Goal: Information Seeking & Learning: Learn about a topic

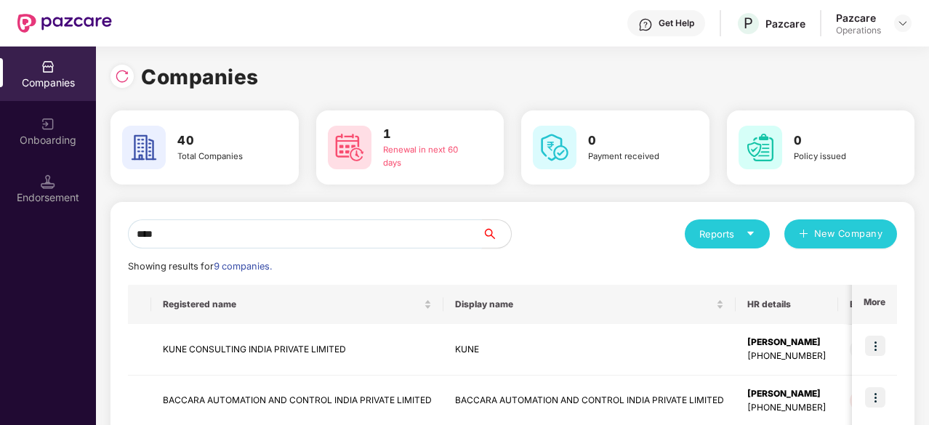
click at [194, 239] on input "****" at bounding box center [305, 234] width 354 height 29
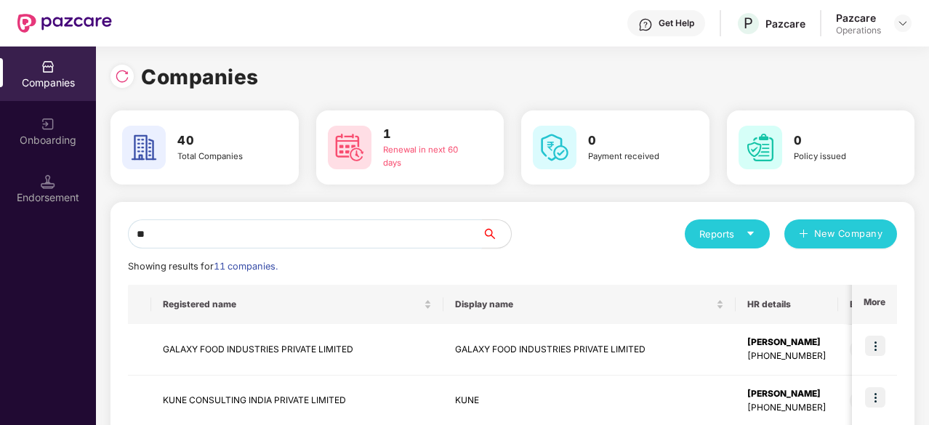
type input "*"
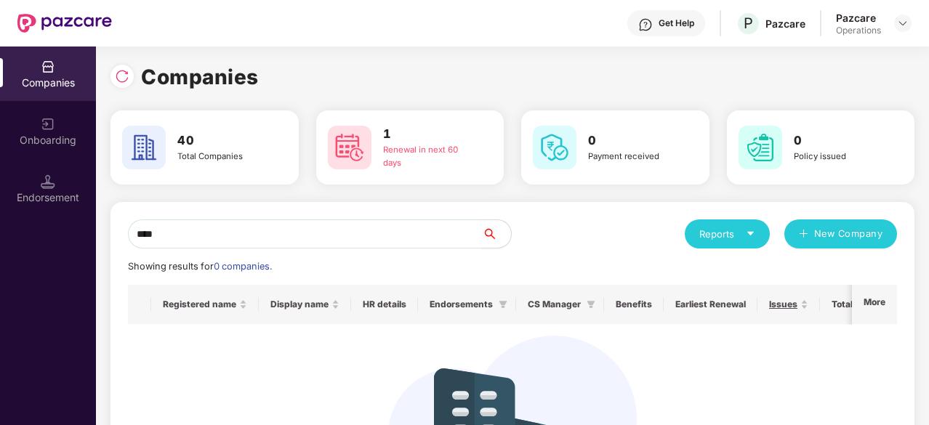
click at [44, 73] on img at bounding box center [48, 67] width 15 height 15
click at [202, 241] on input "****" at bounding box center [305, 234] width 354 height 29
type input "*"
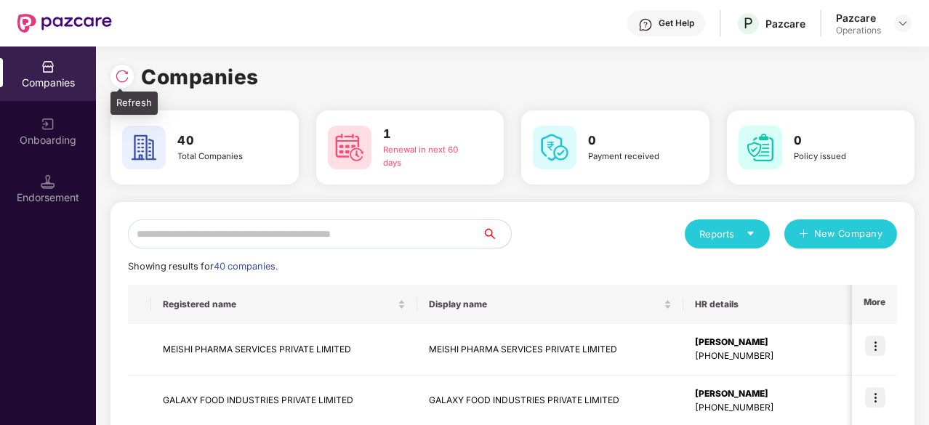
click at [119, 76] on img at bounding box center [122, 76] width 15 height 15
click at [191, 236] on input "text" at bounding box center [305, 234] width 354 height 29
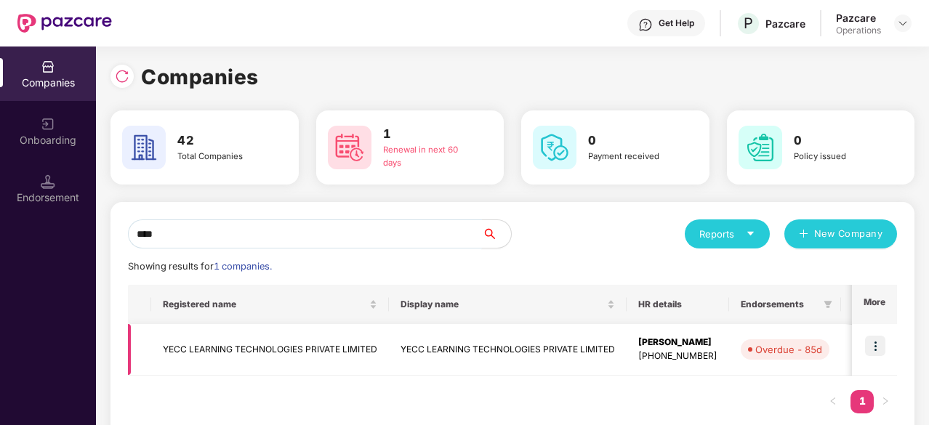
type input "****"
click at [236, 362] on td "YECC LEARNING TECHNOLOGIES PRIVATE LIMITED" at bounding box center [270, 350] width 238 height 52
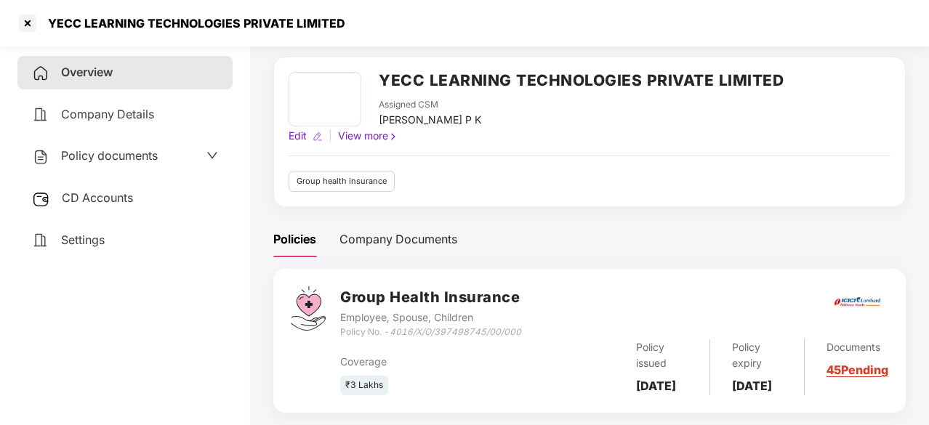
scroll to position [89, 0]
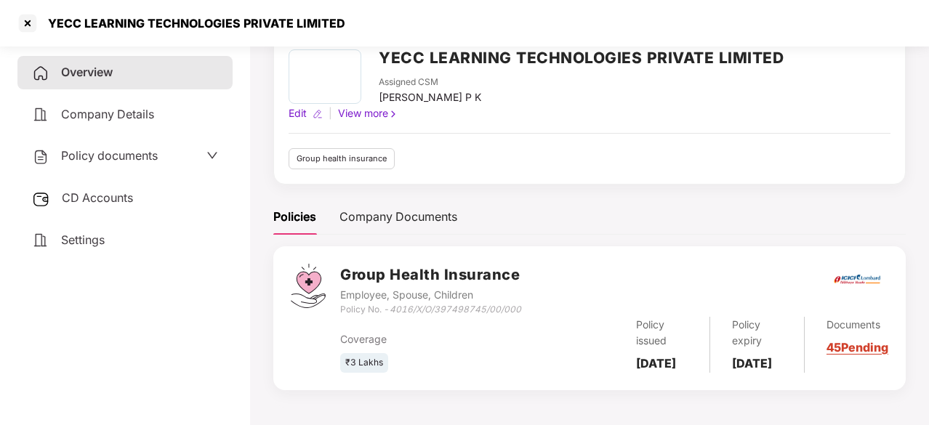
click at [84, 194] on span "CD Accounts" at bounding box center [97, 197] width 71 height 15
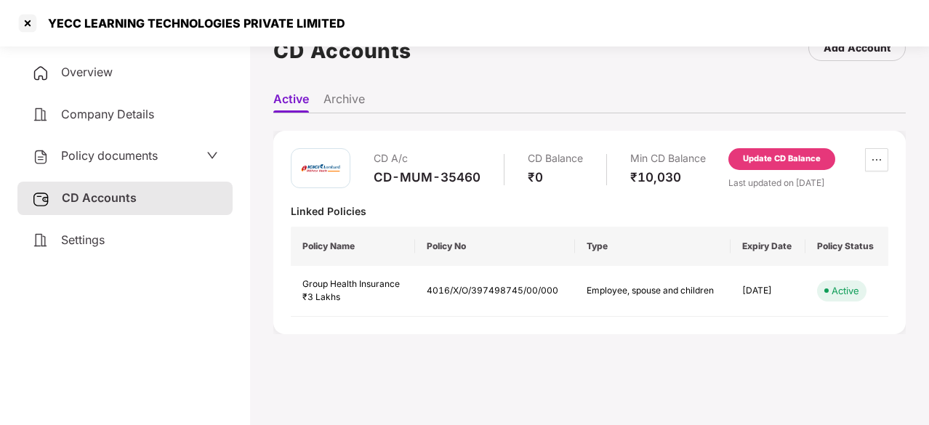
click at [118, 153] on span "Policy documents" at bounding box center [109, 155] width 97 height 15
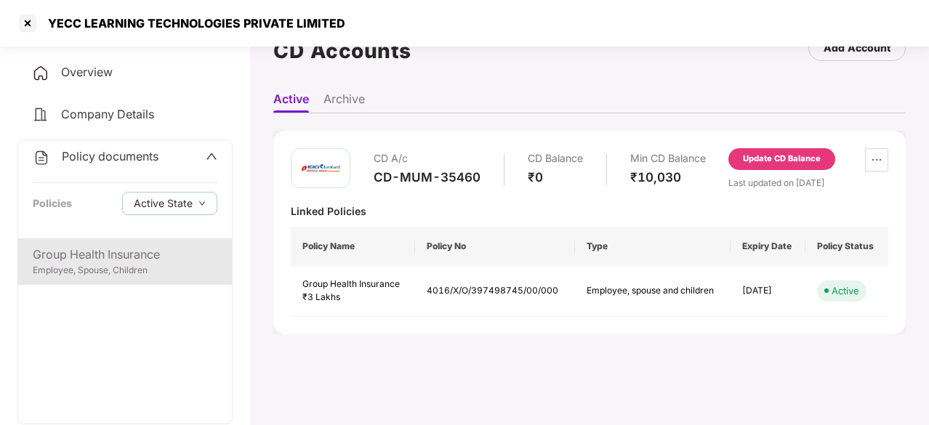
click at [47, 255] on div "Group Health Insurance" at bounding box center [125, 255] width 185 height 18
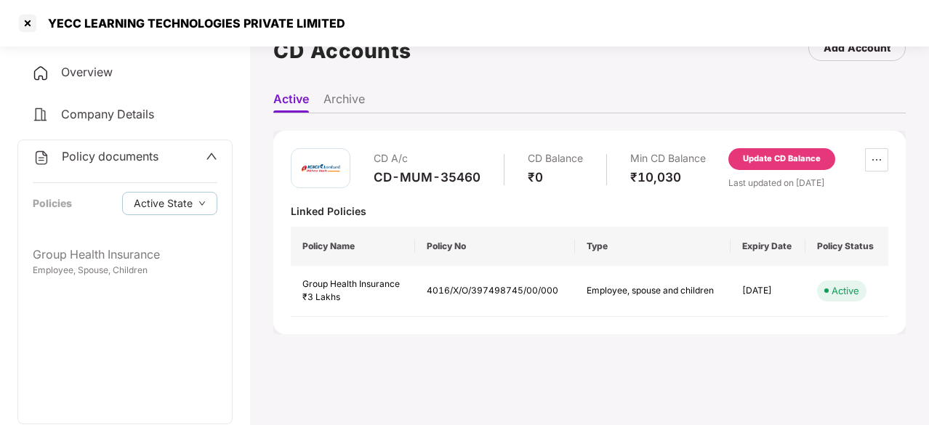
scroll to position [89, 0]
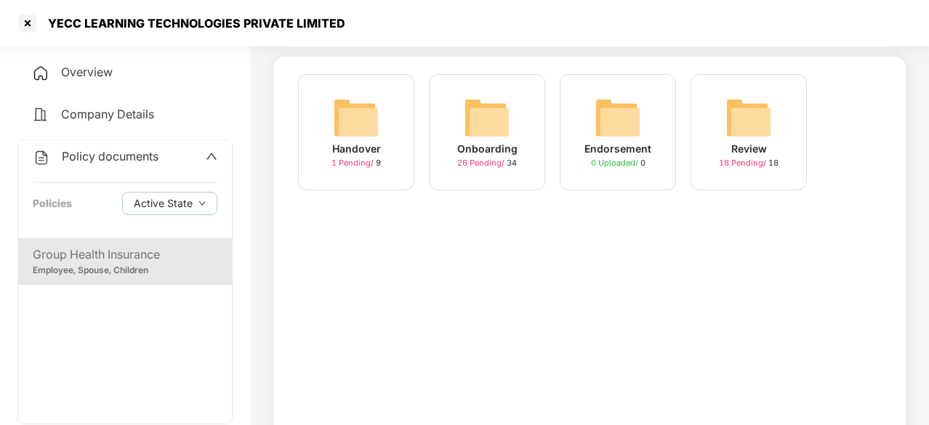
click at [499, 106] on img at bounding box center [487, 118] width 47 height 47
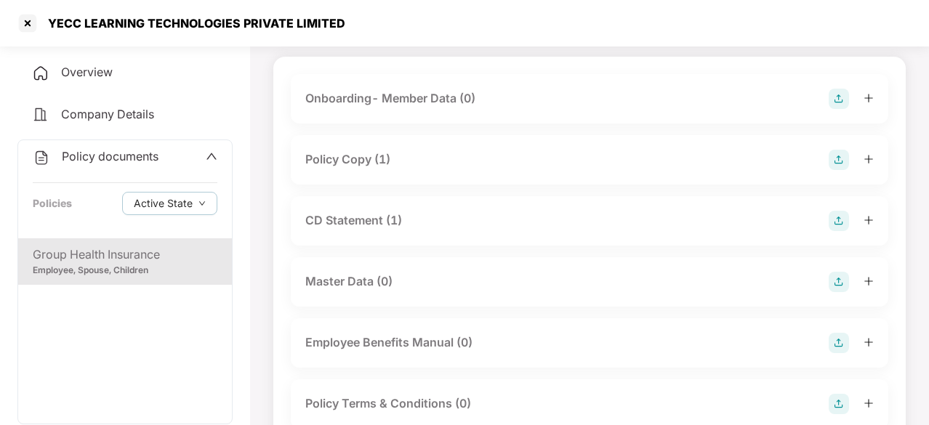
click at [378, 160] on div "Policy Copy (1)" at bounding box center [347, 159] width 85 height 18
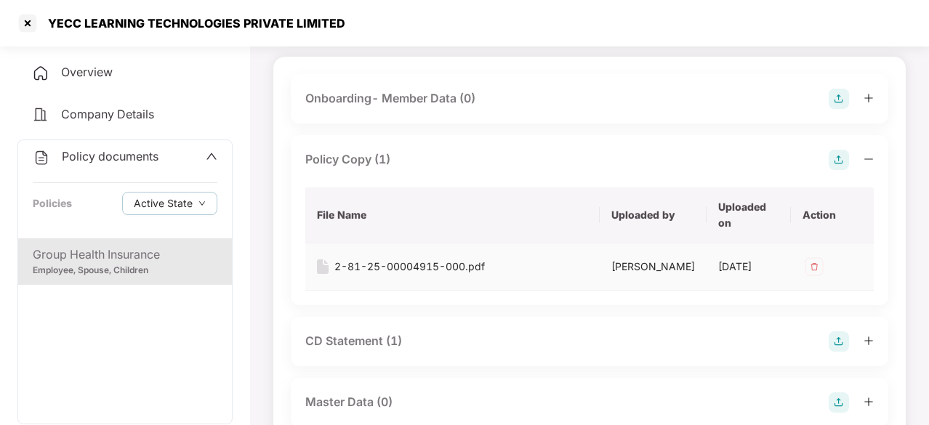
click at [388, 270] on div "2-81-25-00004915-000.pdf" at bounding box center [409, 267] width 150 height 16
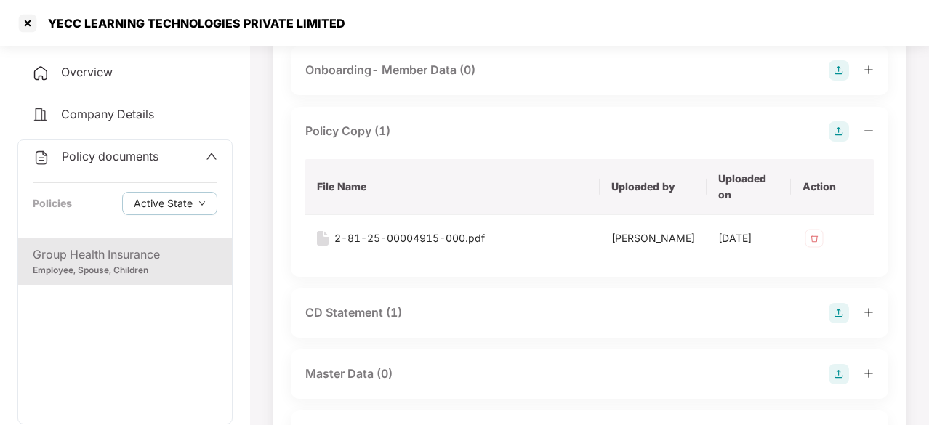
scroll to position [162, 0]
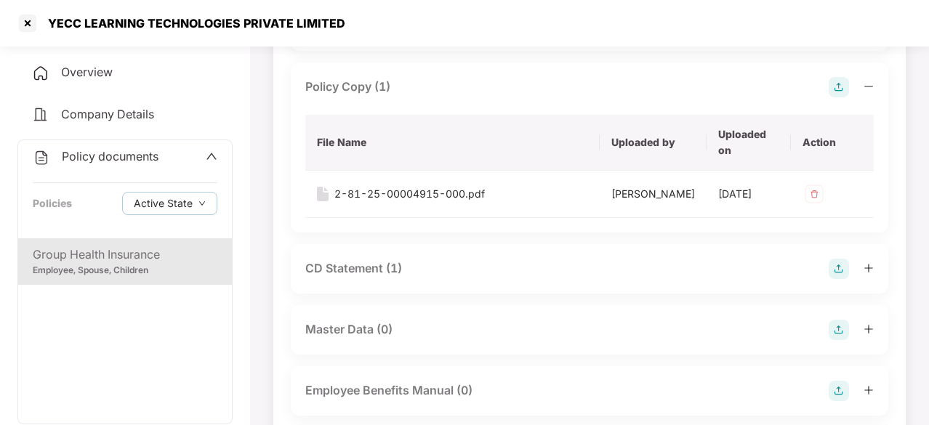
click at [376, 274] on div "CD Statement (1)" at bounding box center [353, 269] width 97 height 18
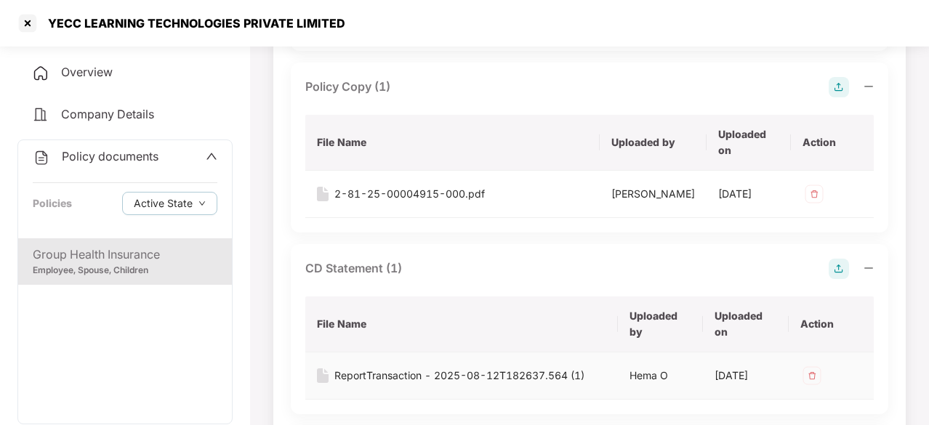
click at [411, 384] on div "ReportTransaction - 2025-08-12T182637.564 (1)" at bounding box center [459, 376] width 250 height 16
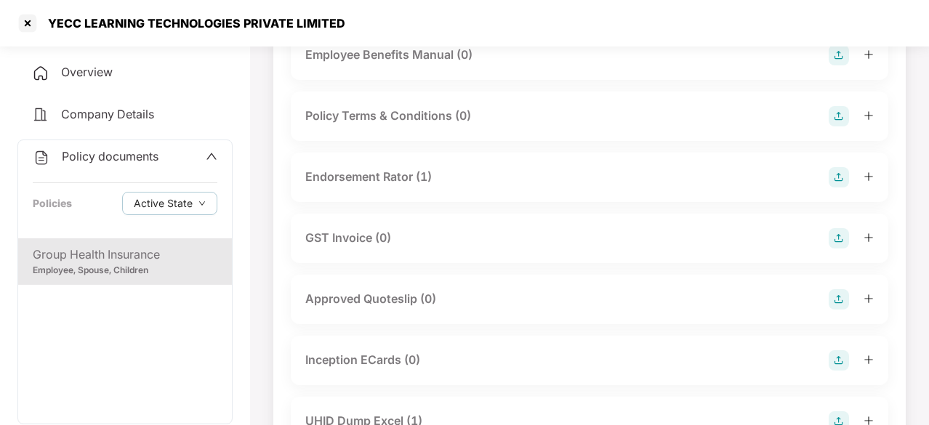
scroll to position [671, 0]
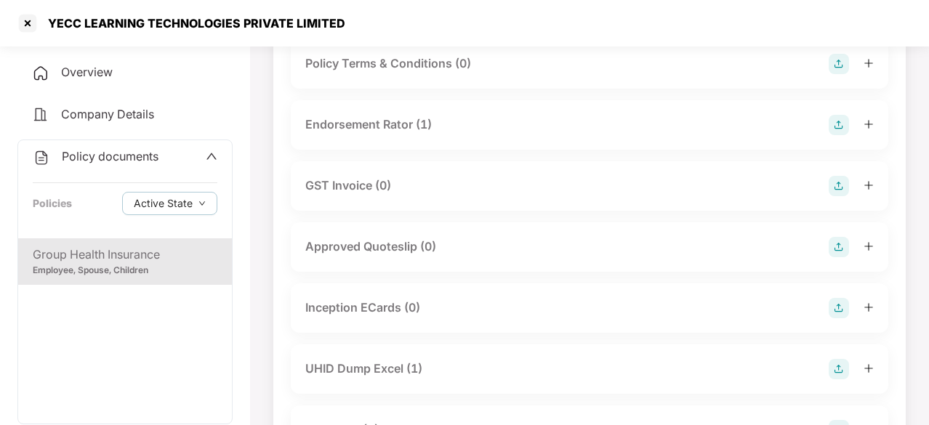
click at [359, 134] on div "Endorsement Rator (1)" at bounding box center [368, 125] width 126 height 18
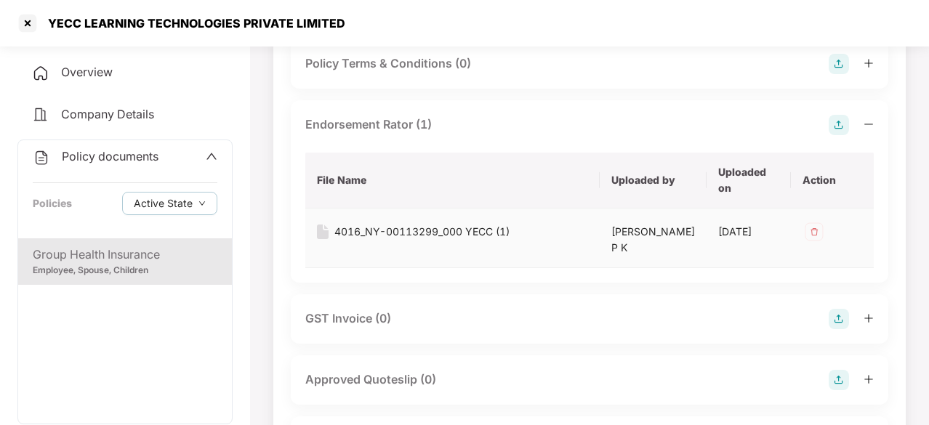
click at [425, 240] on div "4016_NY-00113299_000 YECC (1)" at bounding box center [421, 232] width 175 height 16
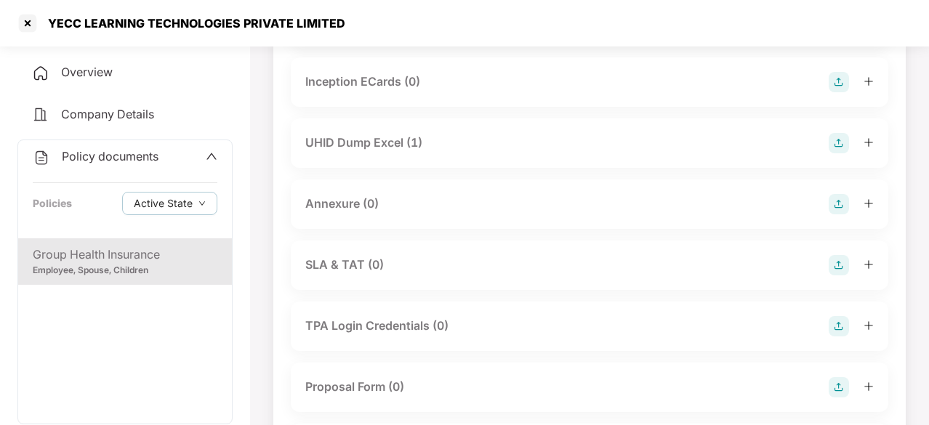
scroll to position [1034, 0]
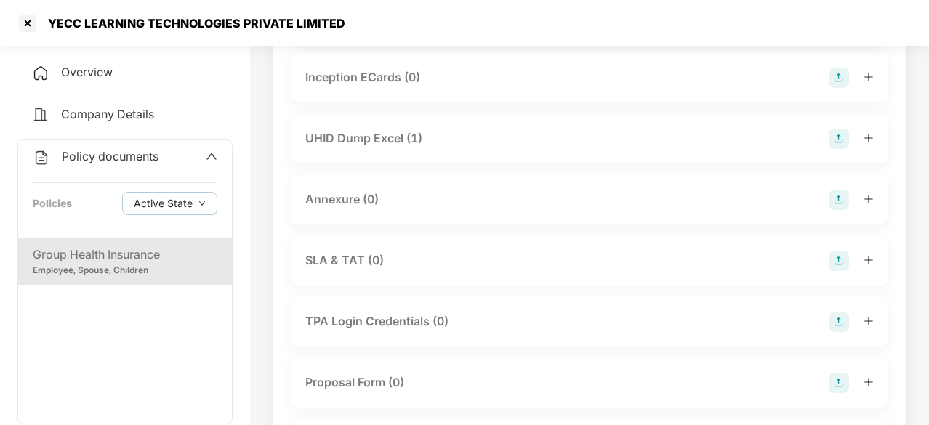
click at [384, 148] on div "UHID Dump Excel (1)" at bounding box center [363, 138] width 117 height 18
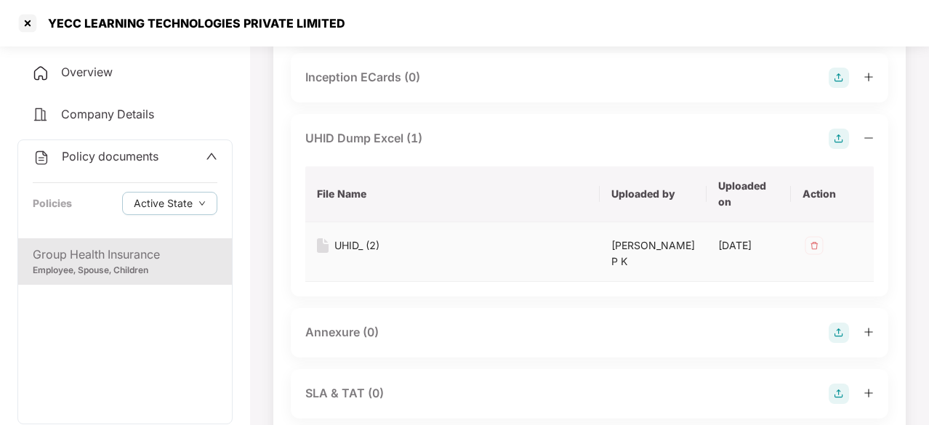
click at [350, 254] on div "UHID_ (2)" at bounding box center [356, 246] width 45 height 16
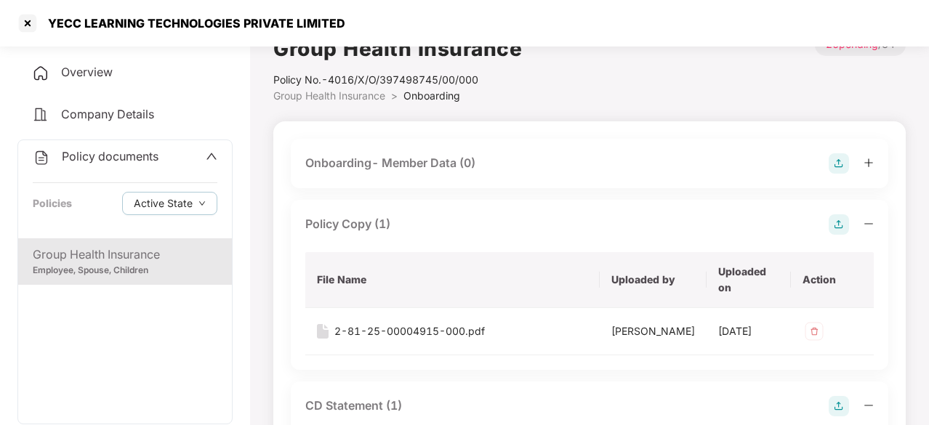
scroll to position [0, 0]
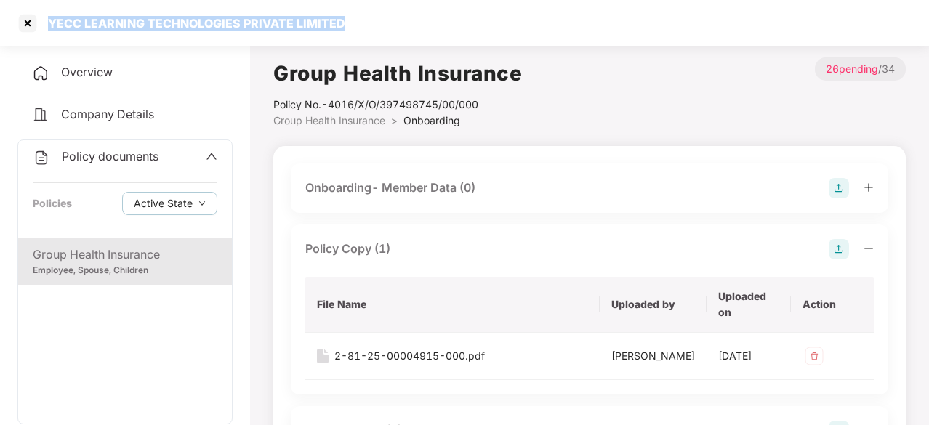
drag, startPoint x: 47, startPoint y: 23, endPoint x: 358, endPoint y: 24, distance: 311.1
click at [358, 24] on div "YECC LEARNING TECHNOLOGIES PRIVATE LIMITED" at bounding box center [464, 23] width 929 height 47
copy div "YECC LEARNING TECHNOLOGIES PRIVATE LIMITED"
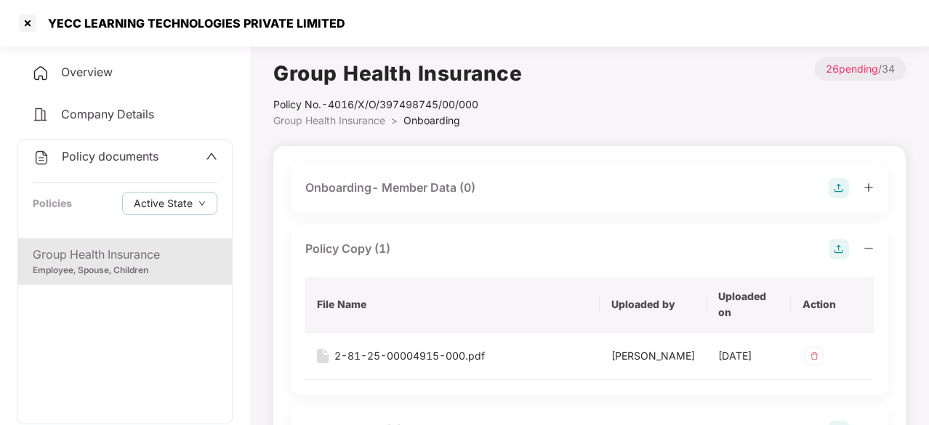
click at [586, 189] on div "Onboarding- Member Data (0)" at bounding box center [589, 188] width 568 height 20
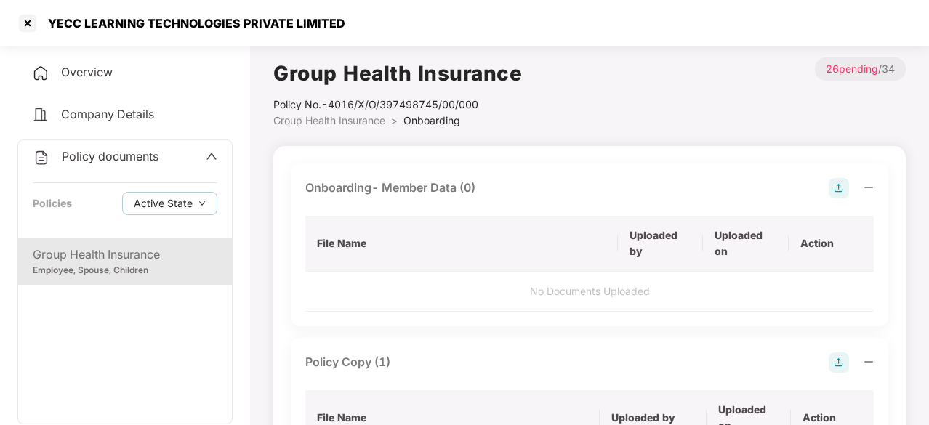
click at [104, 76] on span "Overview" at bounding box center [87, 72] width 52 height 15
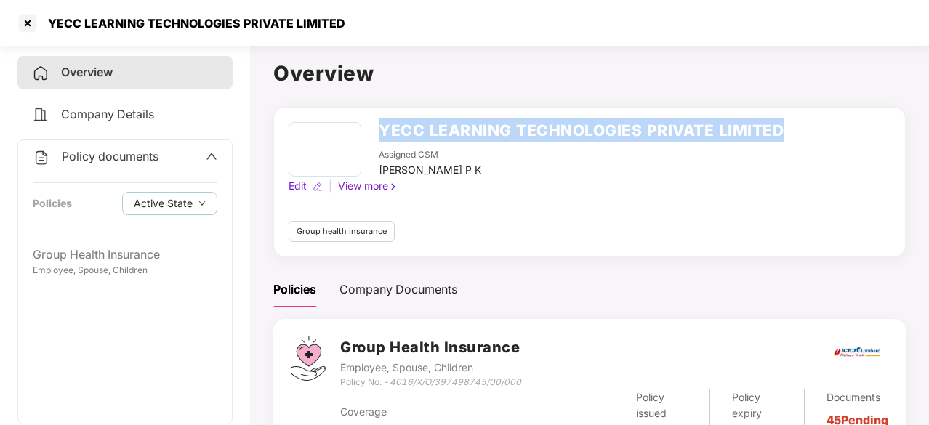
drag, startPoint x: 376, startPoint y: 124, endPoint x: 808, endPoint y: 105, distance: 432.2
click at [808, 105] on div "Overview YECC LEARNING TECHNOLOGIES PRIVATE LIMITED Assigned CSM [PERSON_NAME] …" at bounding box center [589, 268] width 632 height 423
copy h2 "YECC LEARNING TECHNOLOGIES PRIVATE LIMITED"
